Goal: Find contact information: Find contact information

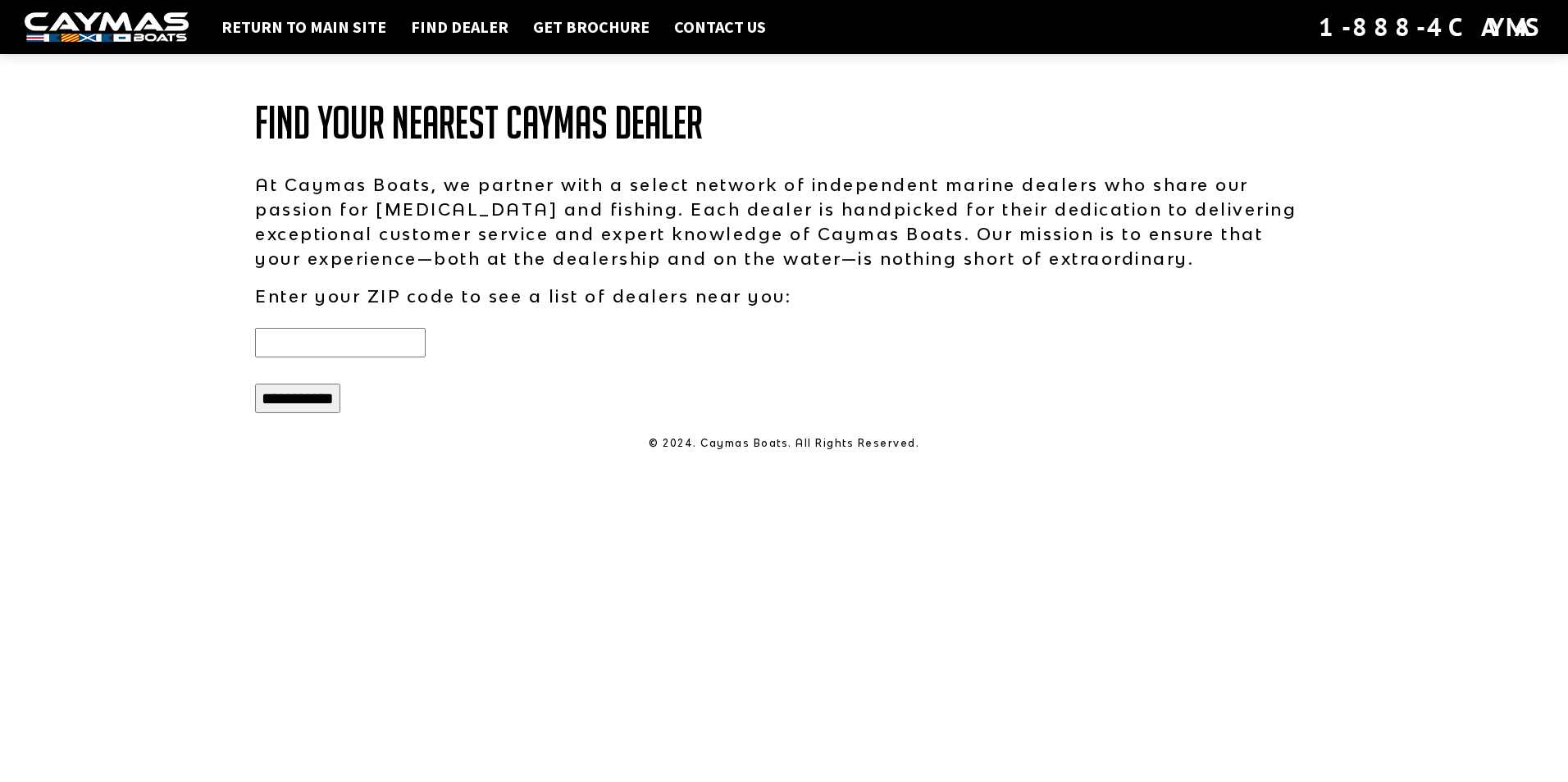
click at [304, 345] on input "text" at bounding box center [339, 342] width 171 height 30
type input "*****"
click at [255, 384] on input "**********" at bounding box center [297, 398] width 85 height 30
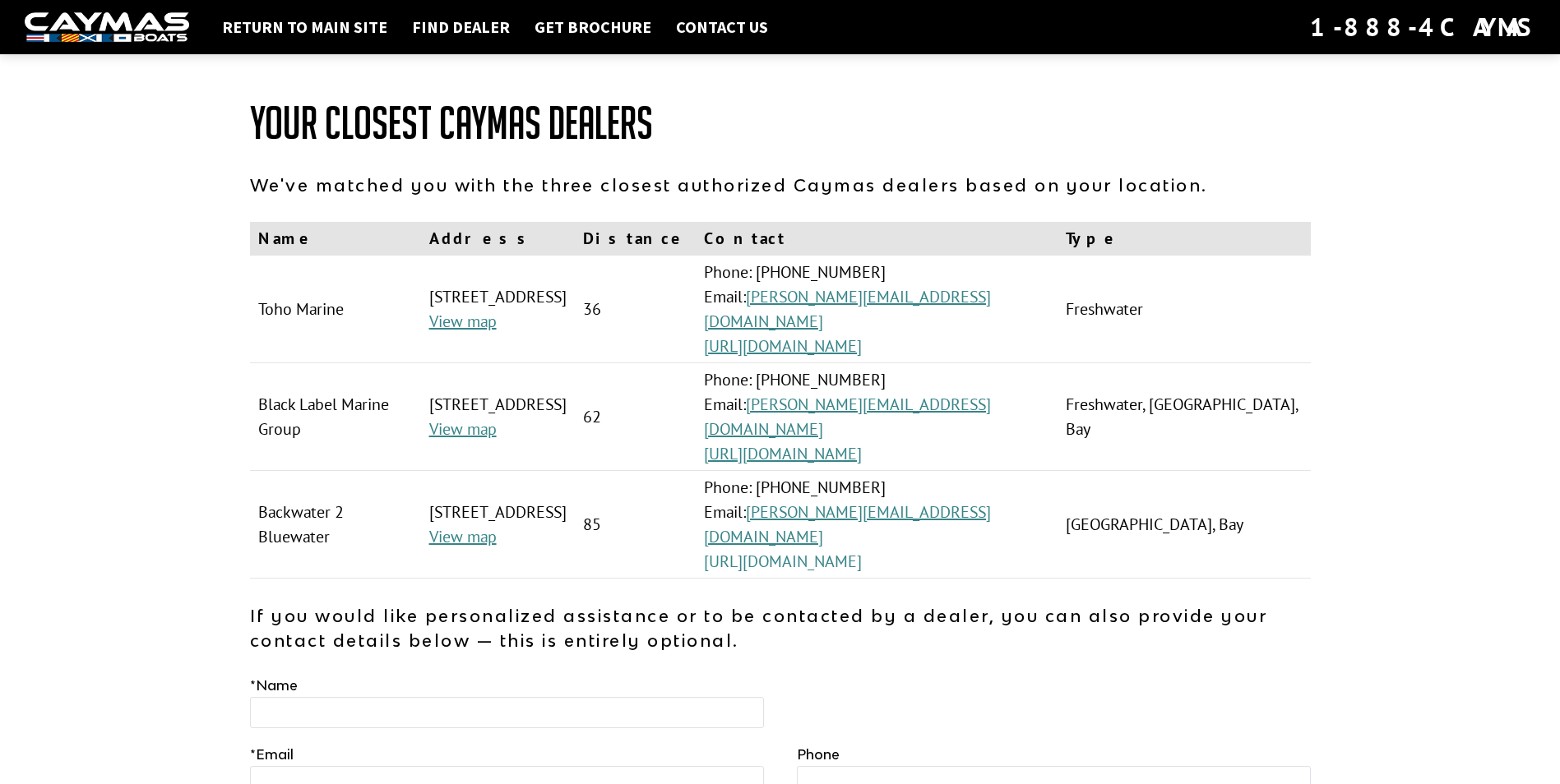
click at [862, 551] on link "[URL][DOMAIN_NAME]" at bounding box center [782, 562] width 158 height 21
